Goal: Navigation & Orientation: Find specific page/section

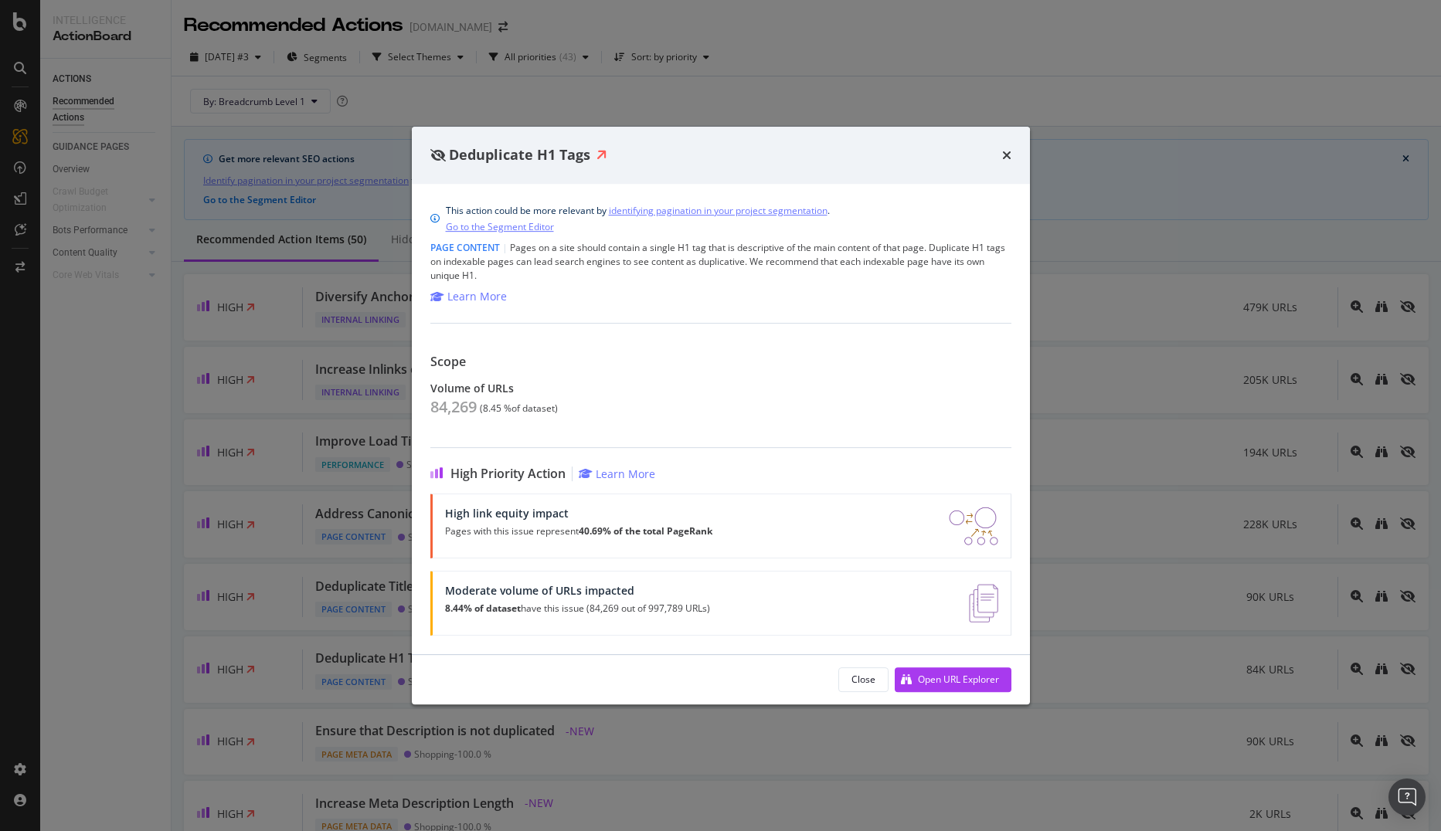
scroll to position [232, 0]
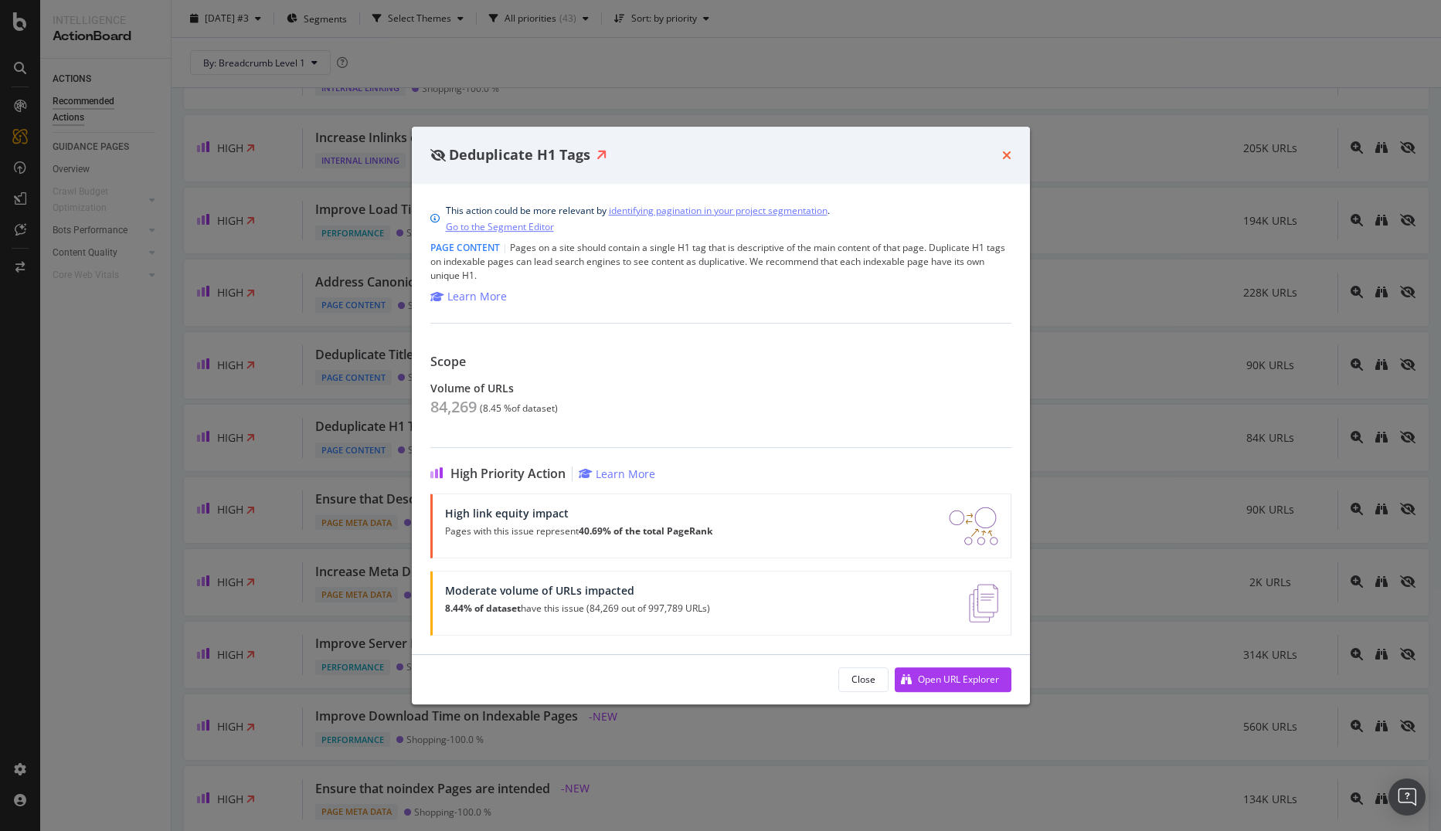
click at [1002, 154] on icon "times" at bounding box center [1006, 155] width 9 height 12
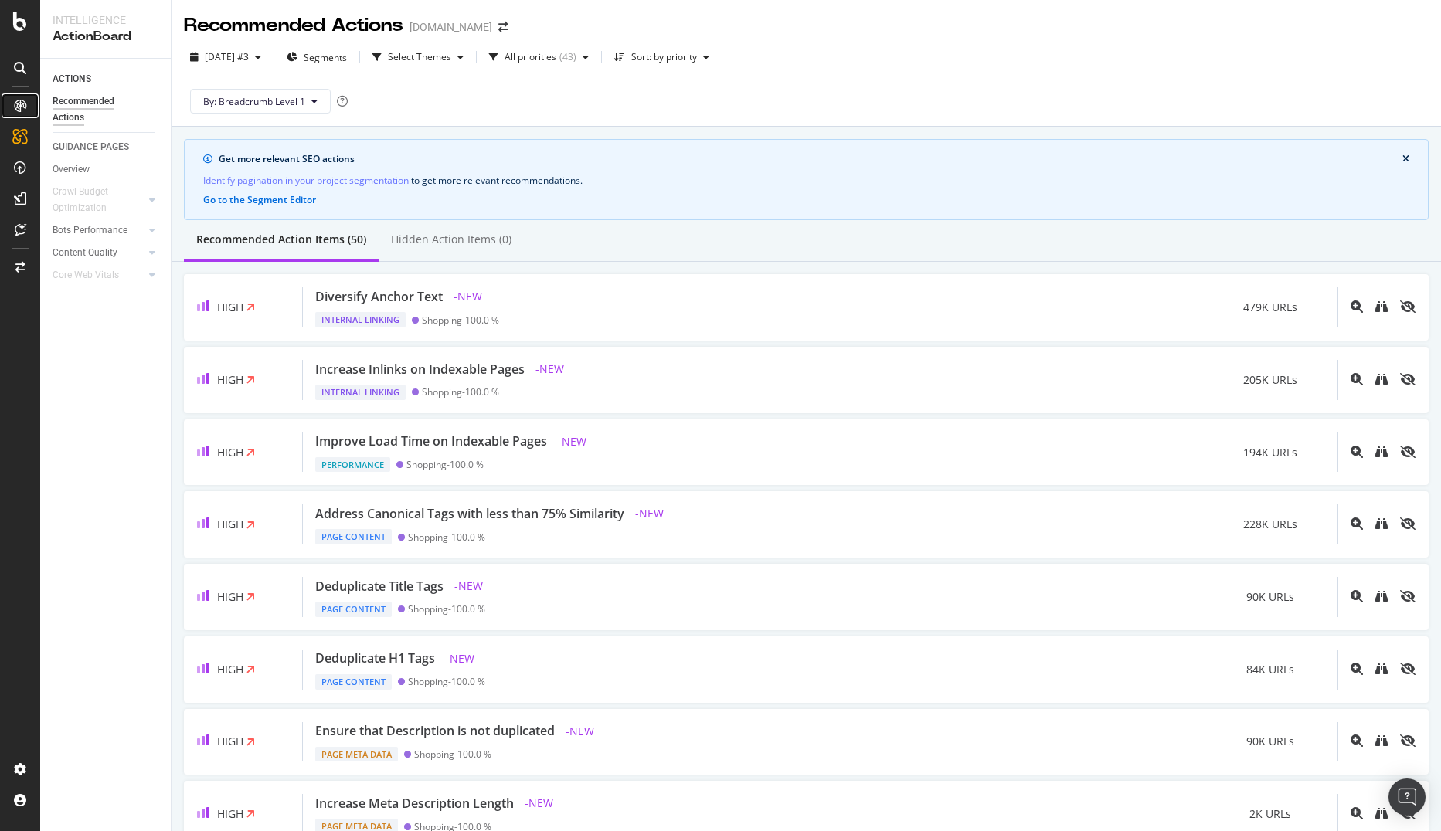
click at [17, 102] on icon at bounding box center [20, 106] width 12 height 12
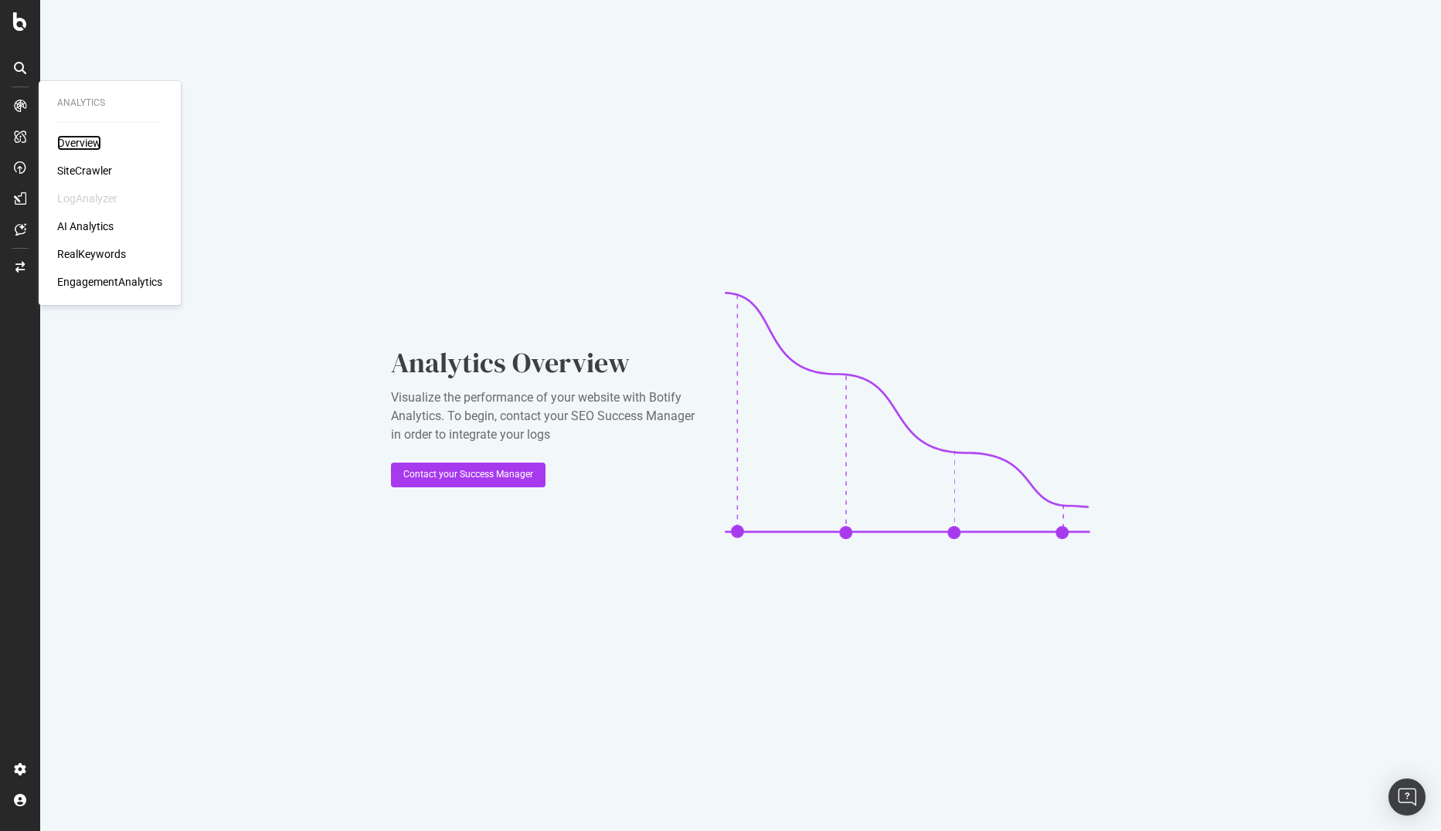
click at [87, 140] on div "Overview" at bounding box center [79, 142] width 44 height 15
click at [87, 144] on div "Overview" at bounding box center [79, 142] width 44 height 15
click at [80, 166] on div "SiteCrawler" at bounding box center [84, 170] width 55 height 15
